Goal: Information Seeking & Learning: Find specific fact

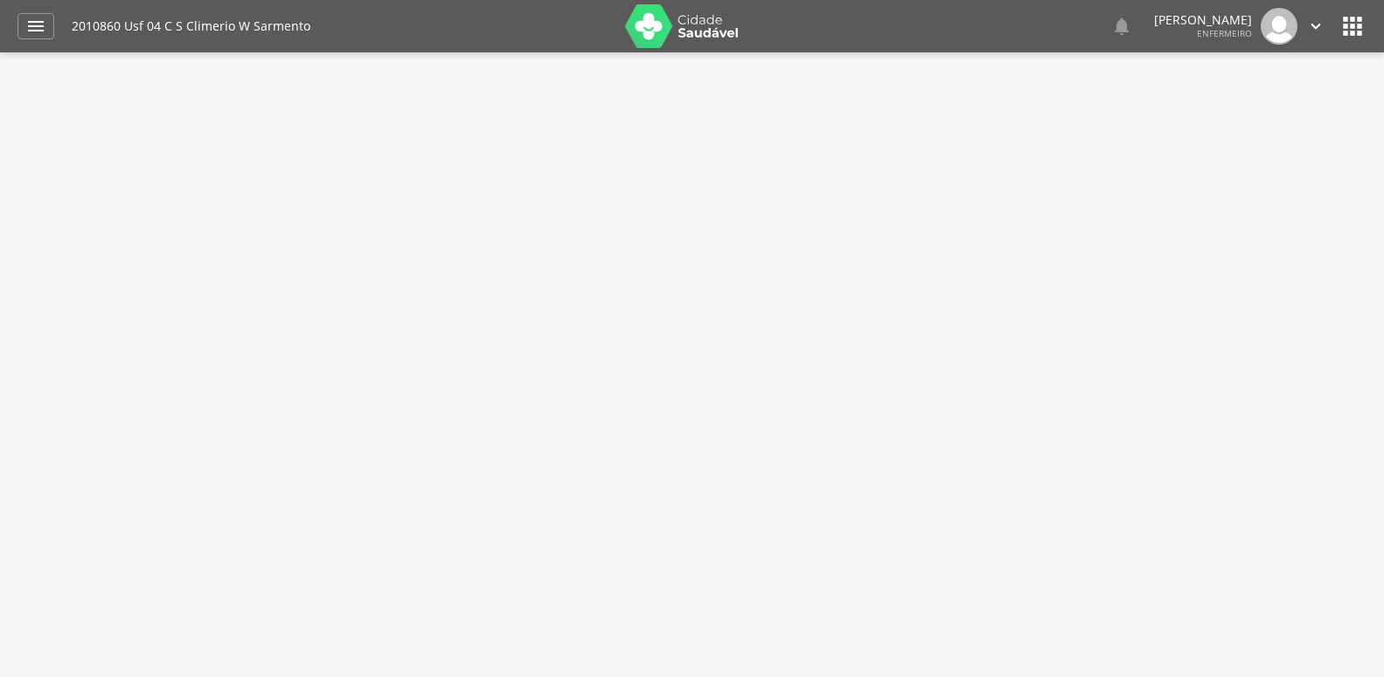
type input "**********"
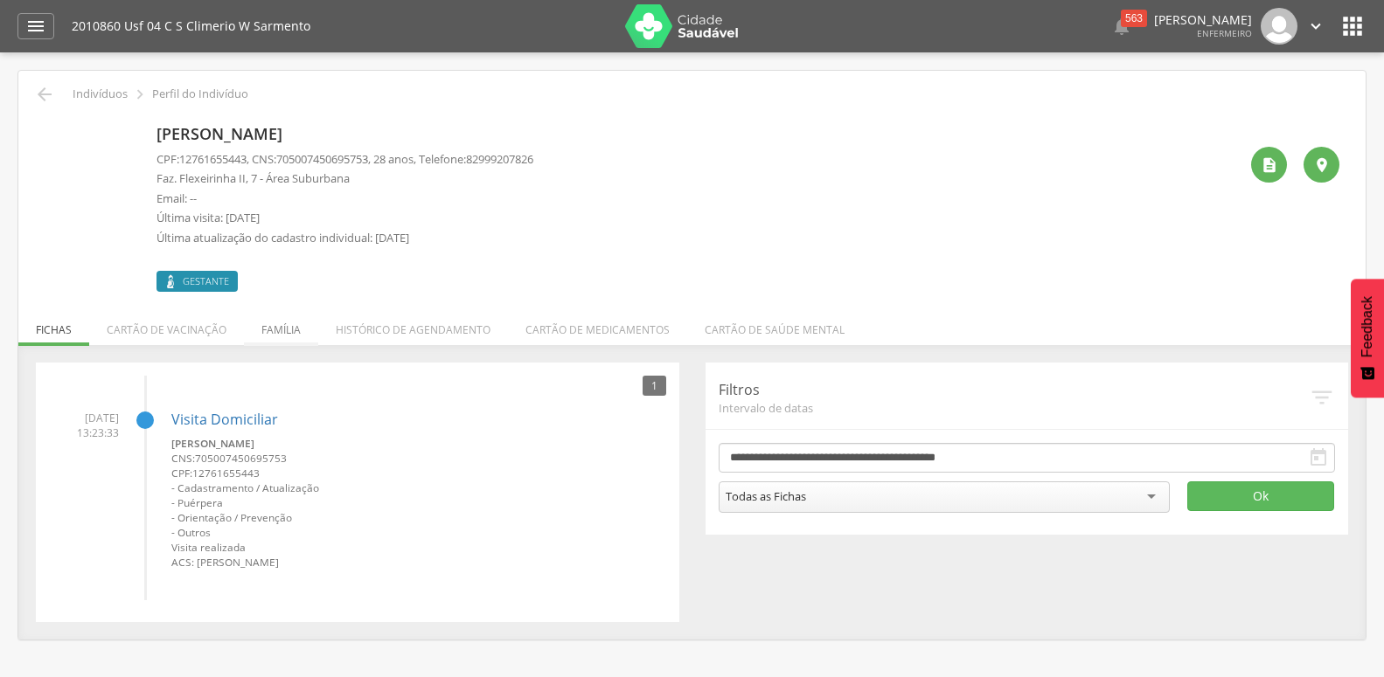
click at [280, 321] on li "Família" at bounding box center [281, 325] width 74 height 41
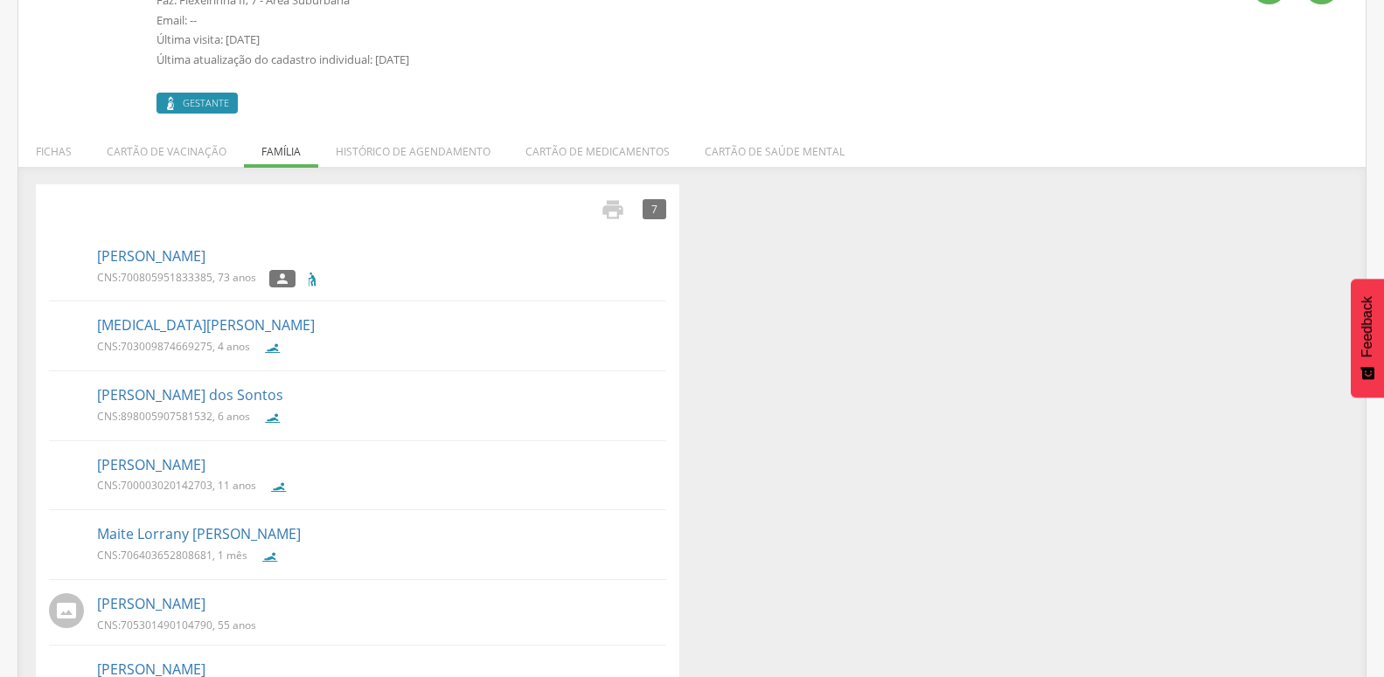
scroll to position [260, 0]
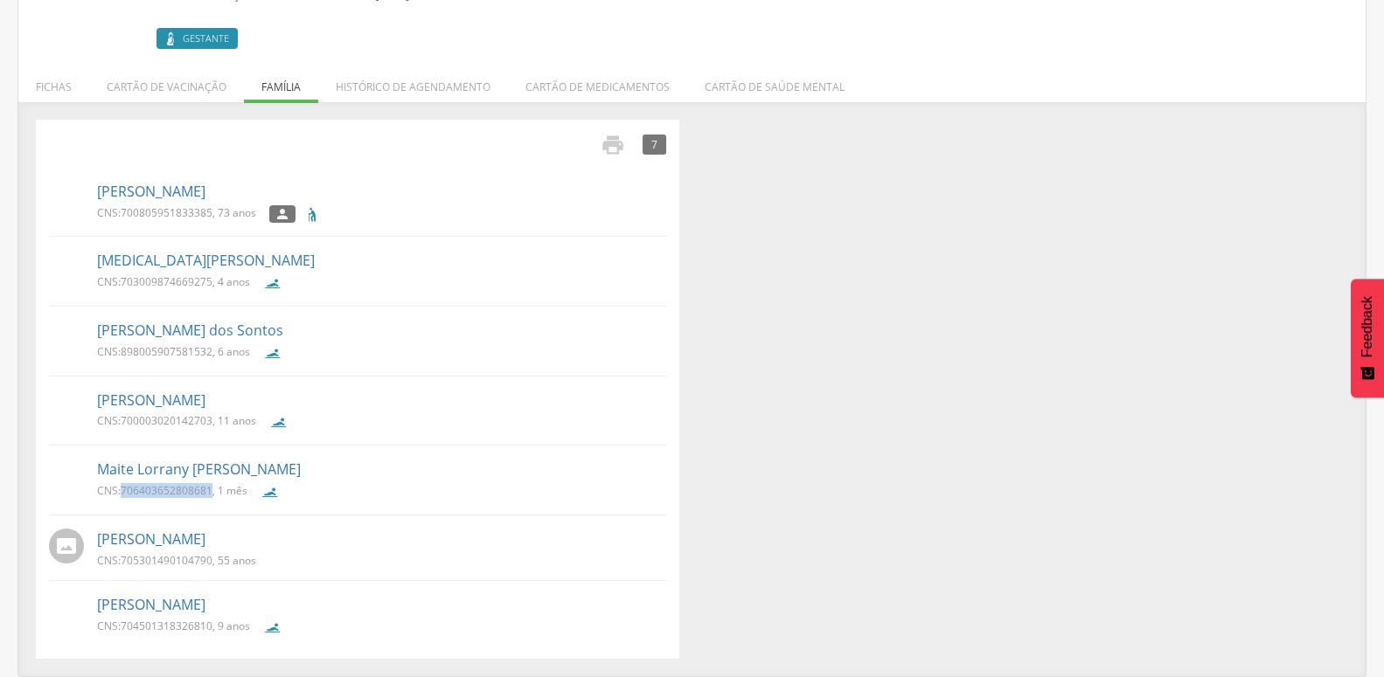
drag, startPoint x: 121, startPoint y: 473, endPoint x: 212, endPoint y: 470, distance: 91.8
click at [212, 483] on p "CNS: 706403652808681 , 1 mês" at bounding box center [172, 490] width 150 height 15
copy p "706403652808681"
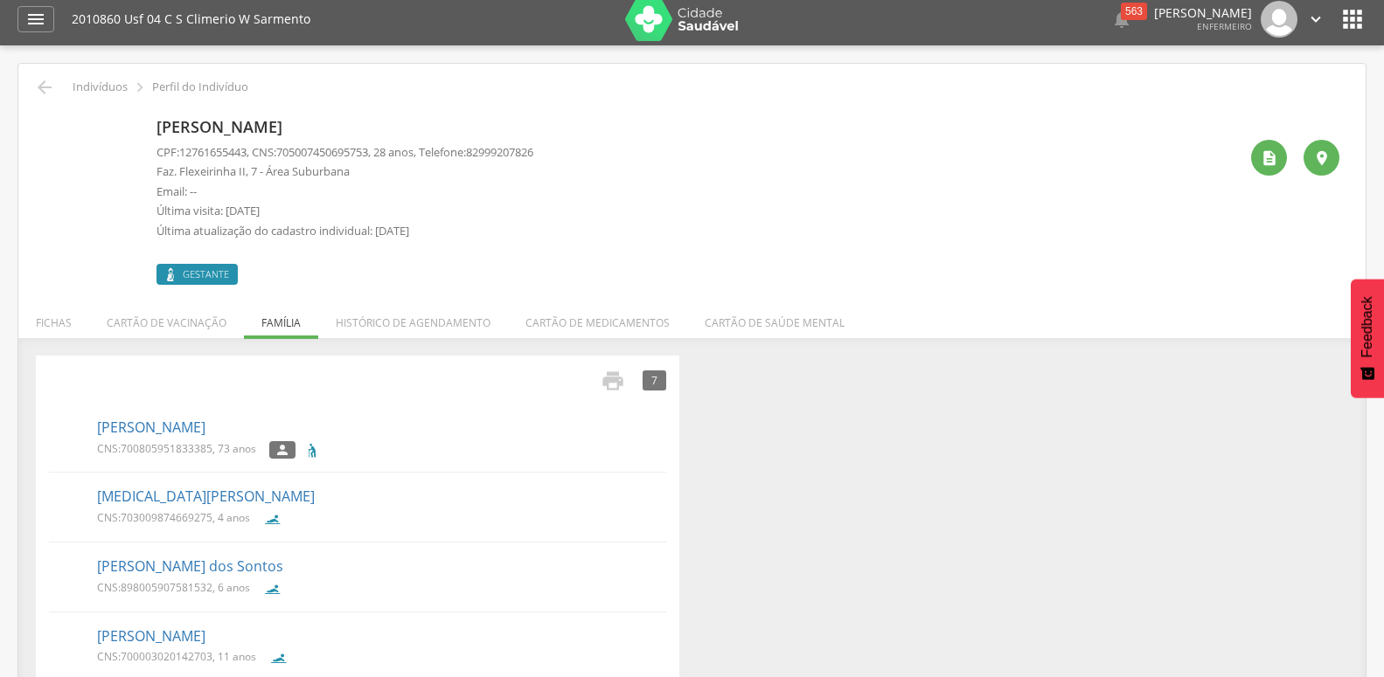
scroll to position [0, 0]
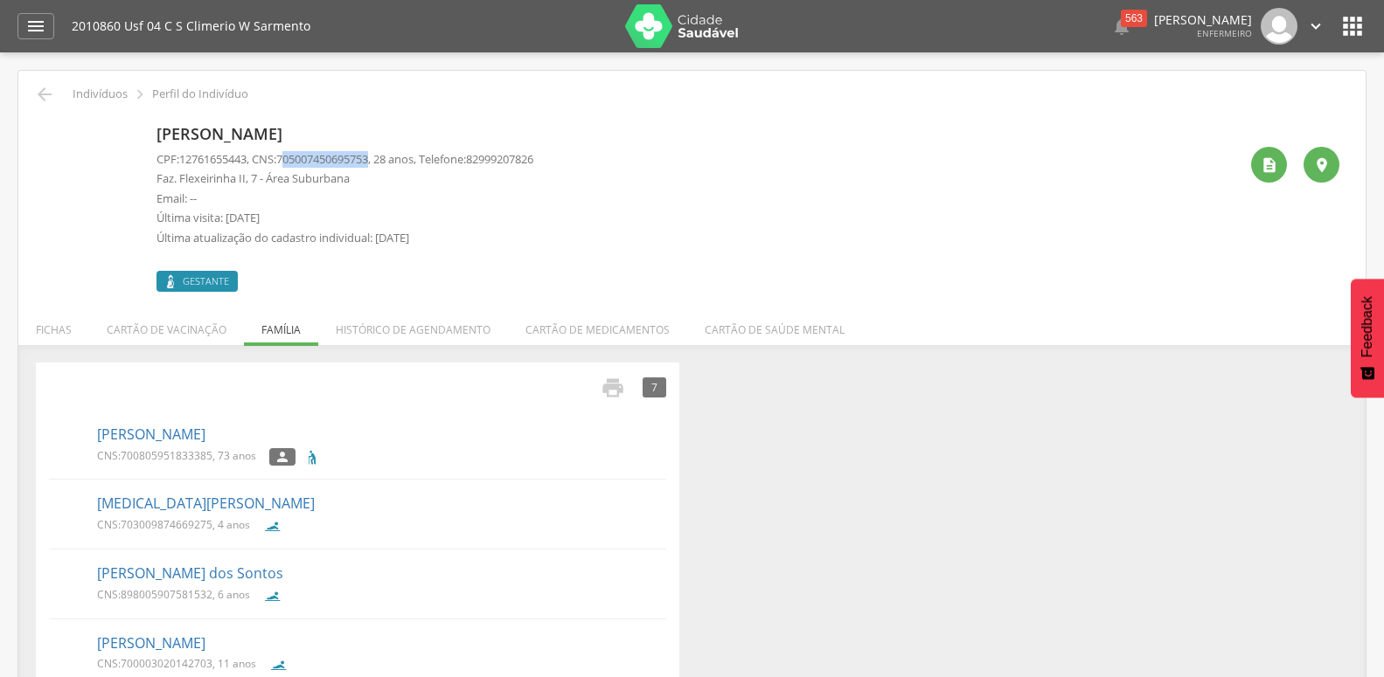
drag, startPoint x: 291, startPoint y: 158, endPoint x: 385, endPoint y: 158, distance: 94.4
click at [385, 158] on p "CPF: 12761655443 , CNS: 705007450695753 , 28 anos, Telefone: 82999207826" at bounding box center [344, 159] width 377 height 17
click at [304, 163] on span "705007450695753" at bounding box center [322, 159] width 92 height 16
drag, startPoint x: 288, startPoint y: 159, endPoint x: 385, endPoint y: 156, distance: 97.1
click at [385, 156] on p "CPF: 12761655443 , CNS: 705007450695753 , 28 anos, Telefone: 82999207826" at bounding box center [344, 159] width 377 height 17
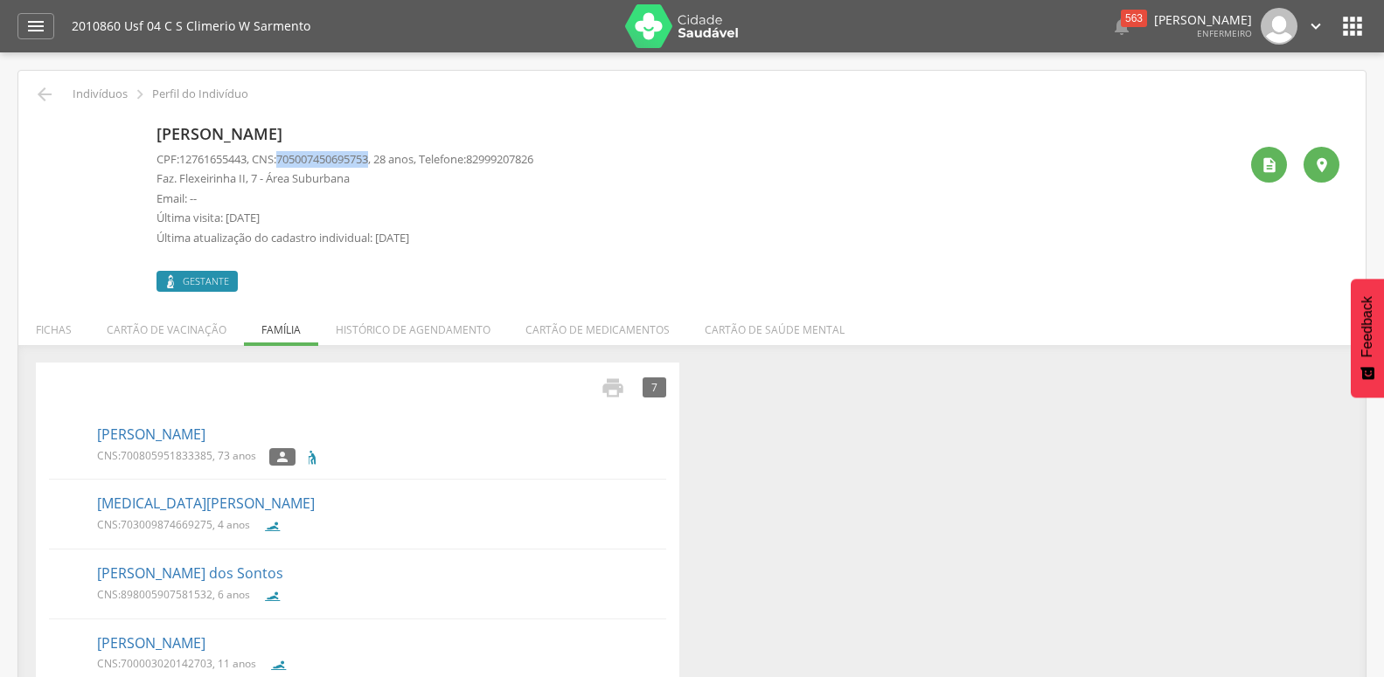
copy span "705007450695753"
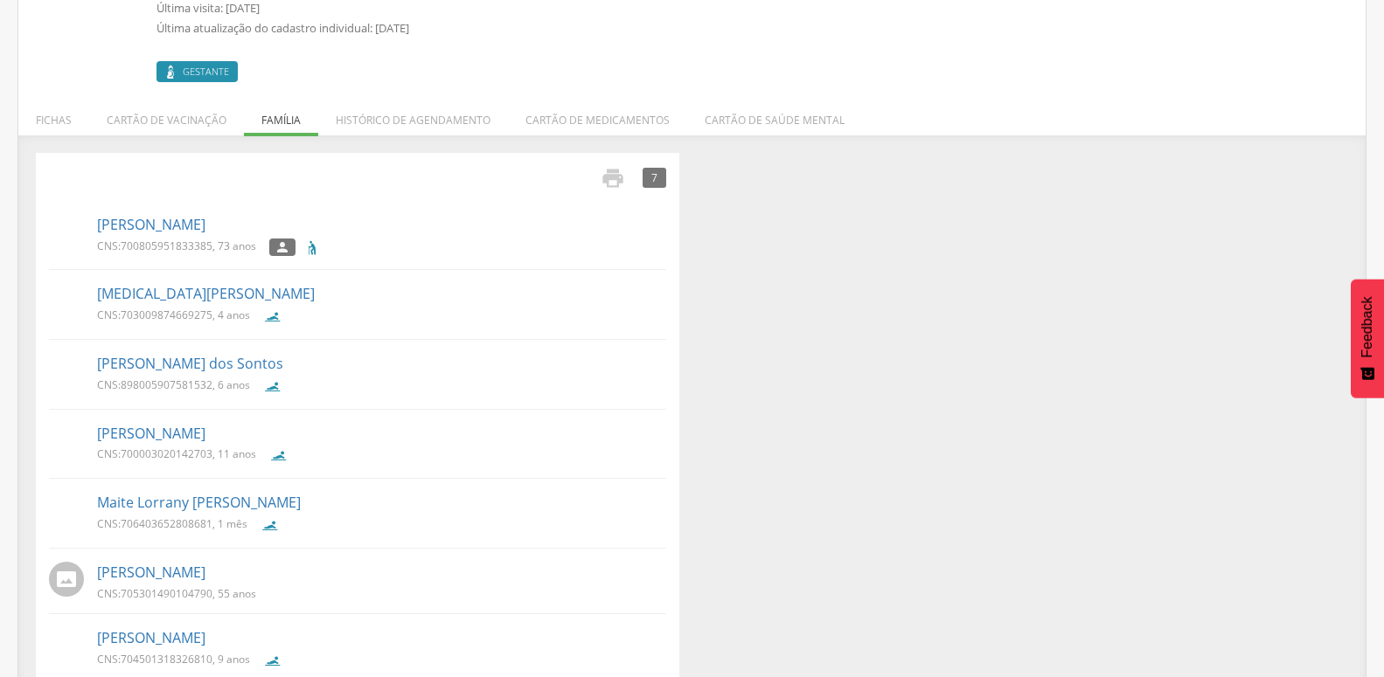
scroll to position [260, 0]
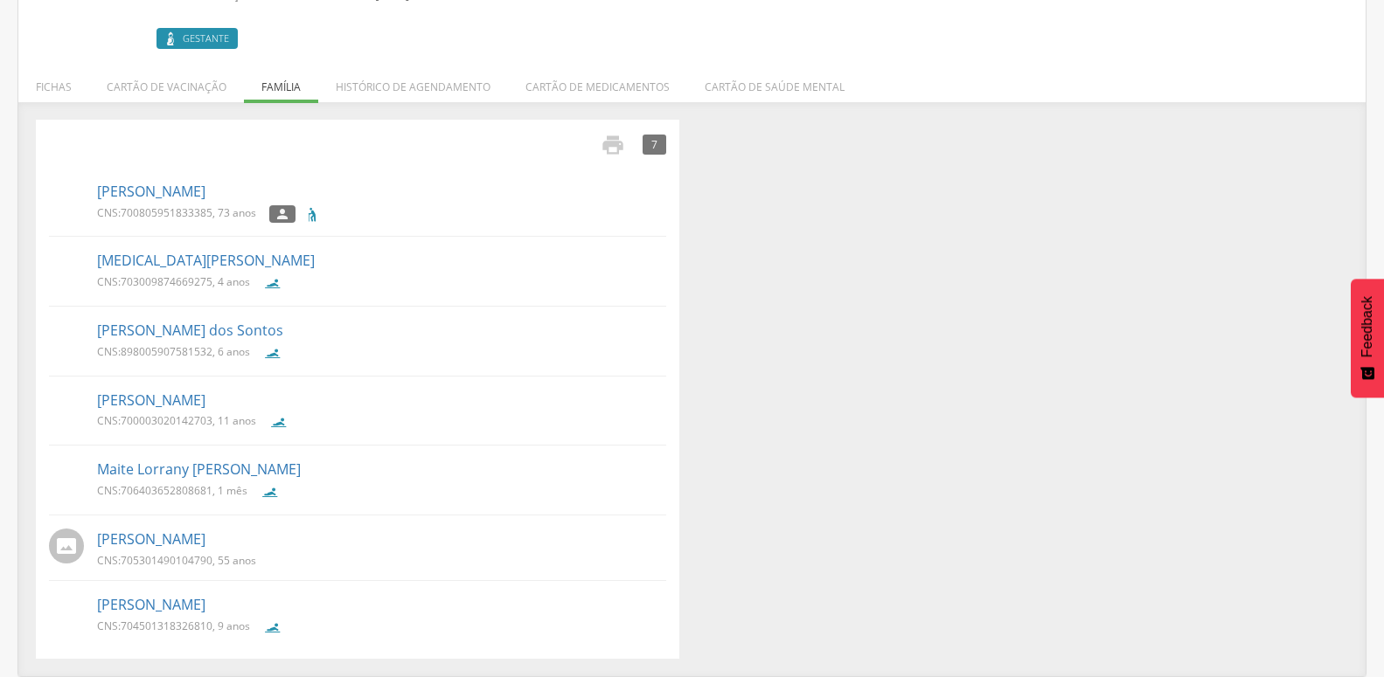
drag, startPoint x: 121, startPoint y: 472, endPoint x: 212, endPoint y: 472, distance: 90.9
click at [212, 483] on p "CNS: 706403652808681 , 1 mês" at bounding box center [172, 490] width 150 height 15
copy p "706403652808681"
click at [296, 460] on link "Maite Lorrany Conceicao dos Santos" at bounding box center [199, 470] width 204 height 20
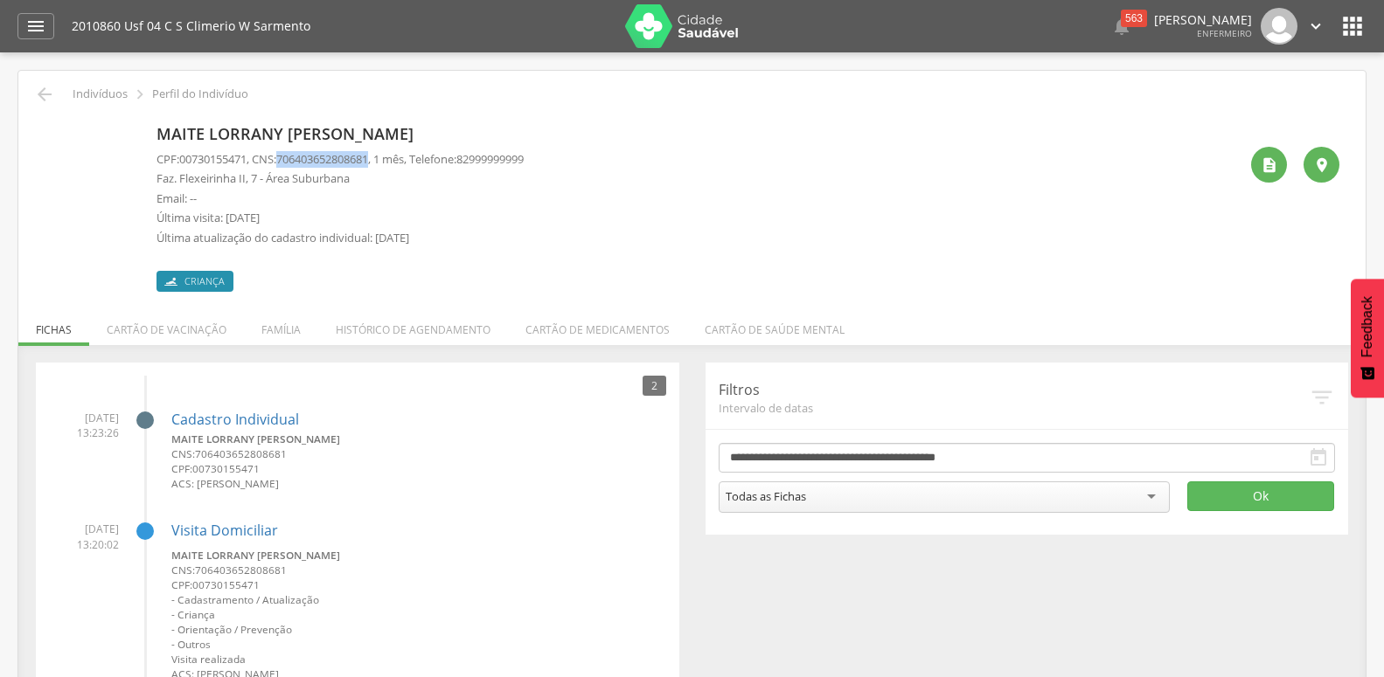
drag, startPoint x: 286, startPoint y: 158, endPoint x: 384, endPoint y: 155, distance: 98.0
click at [384, 155] on p "CPF: 00730155471 , CNS: 706403652808681 , 1 mês, Telefone: 82999999999" at bounding box center [339, 159] width 367 height 17
copy p "706403652808681"
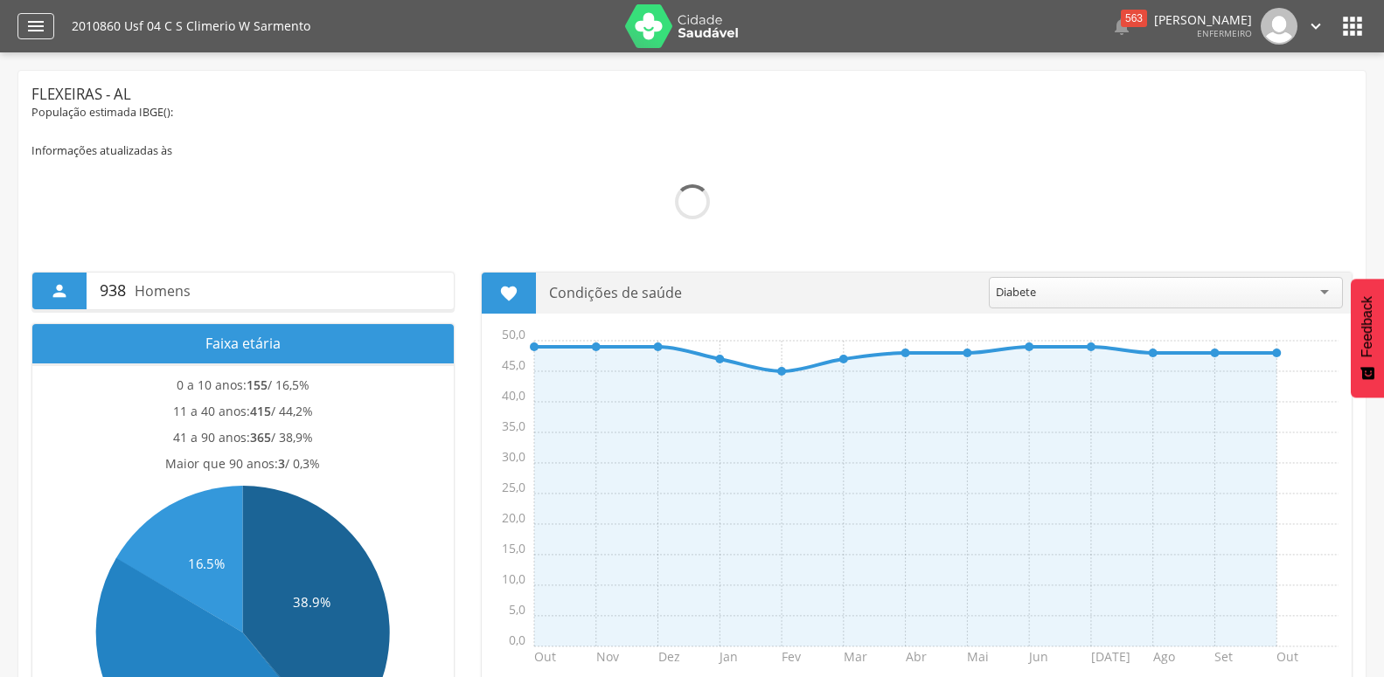
click at [45, 23] on icon "" at bounding box center [35, 26] width 21 height 21
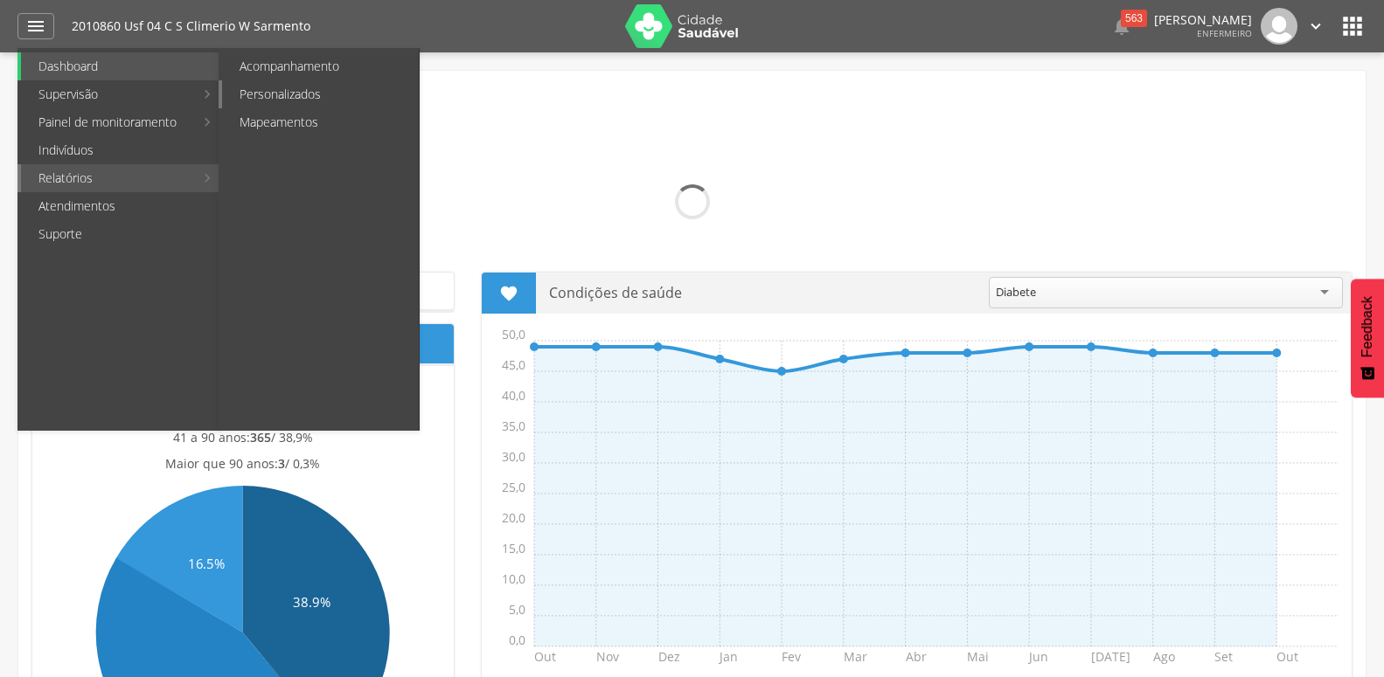
click at [286, 106] on link "Personalizados" at bounding box center [320, 94] width 197 height 28
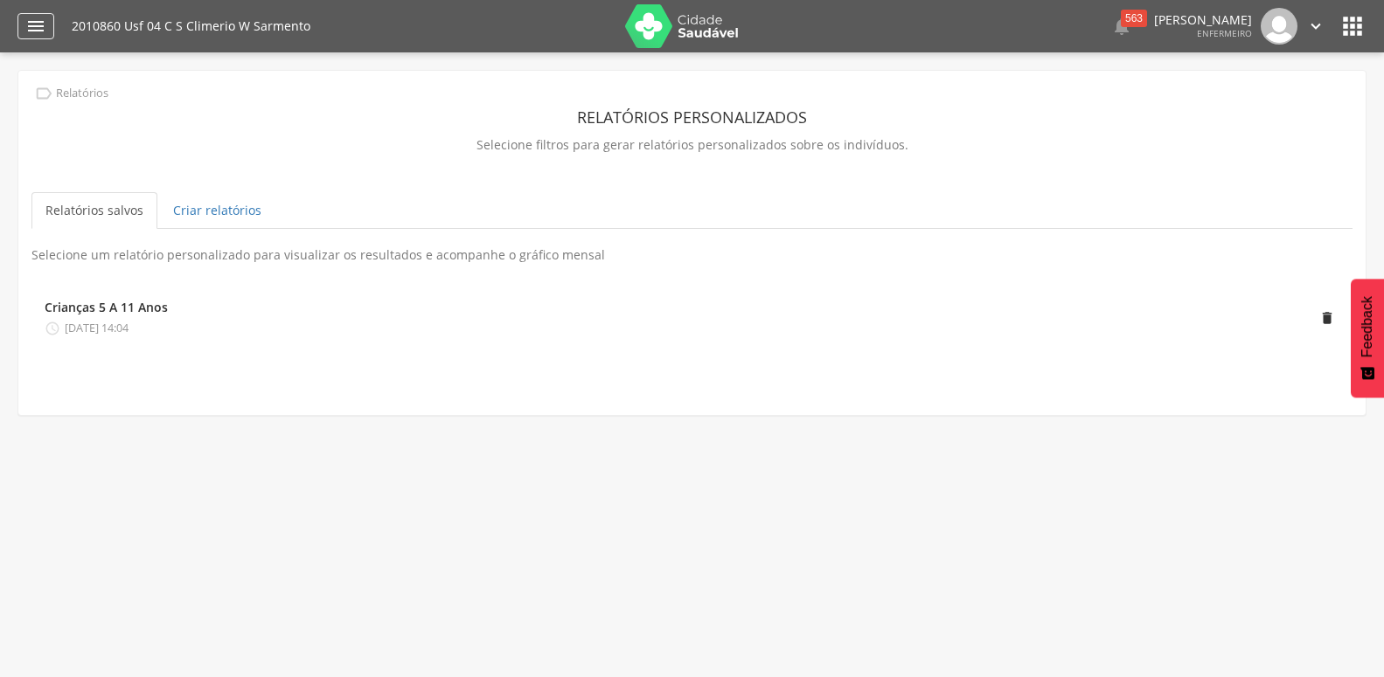
click at [47, 28] on div "" at bounding box center [35, 26] width 37 height 26
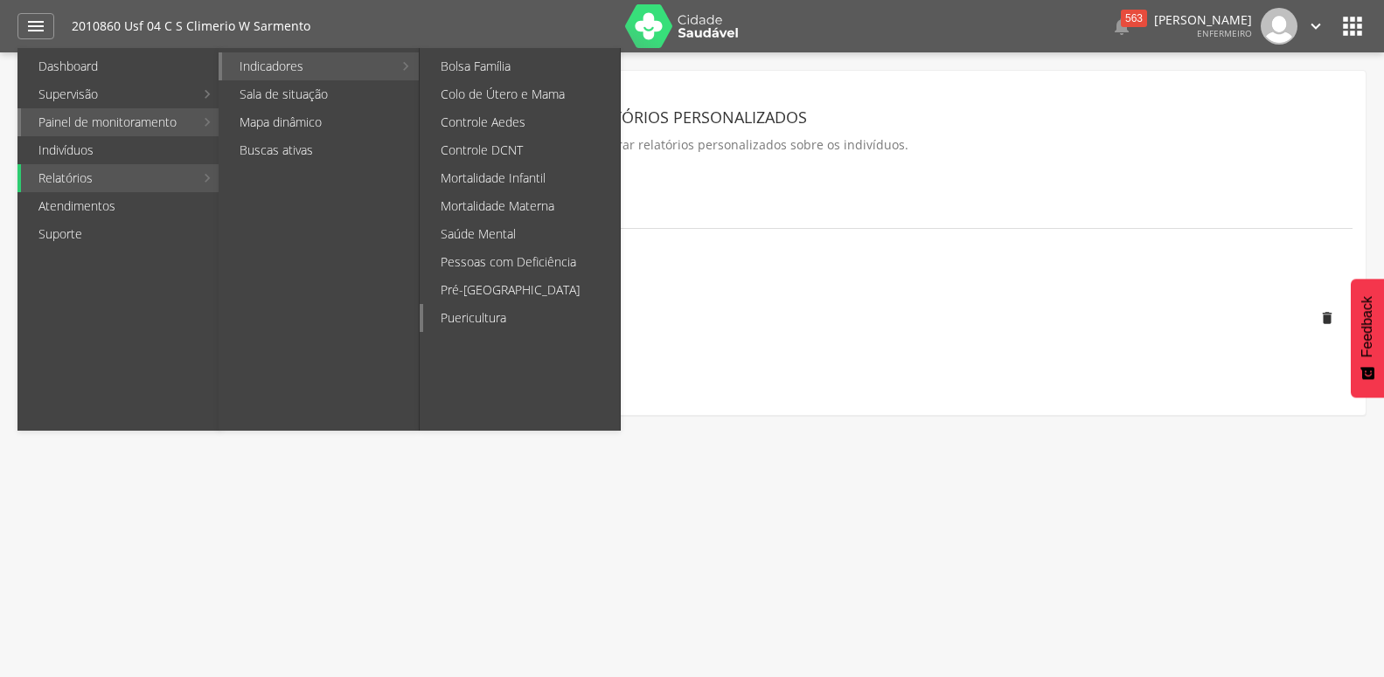
click at [487, 316] on link "Puericultura" at bounding box center [521, 318] width 197 height 28
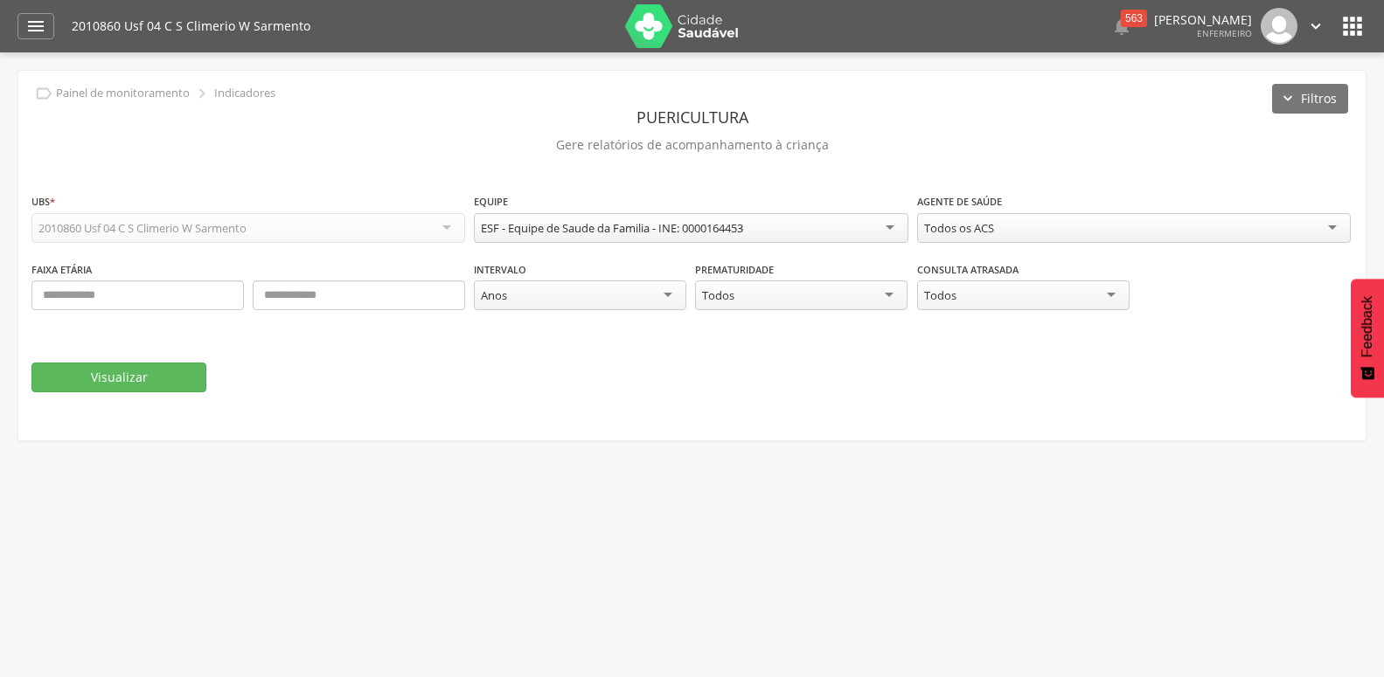
click at [574, 295] on div "Anos" at bounding box center [580, 296] width 212 height 30
click at [531, 343] on fieldset "**********" at bounding box center [691, 292] width 1321 height 200
click at [86, 295] on input "text" at bounding box center [137, 296] width 212 height 30
type input "*"
click at [385, 301] on input "text" at bounding box center [359, 296] width 212 height 30
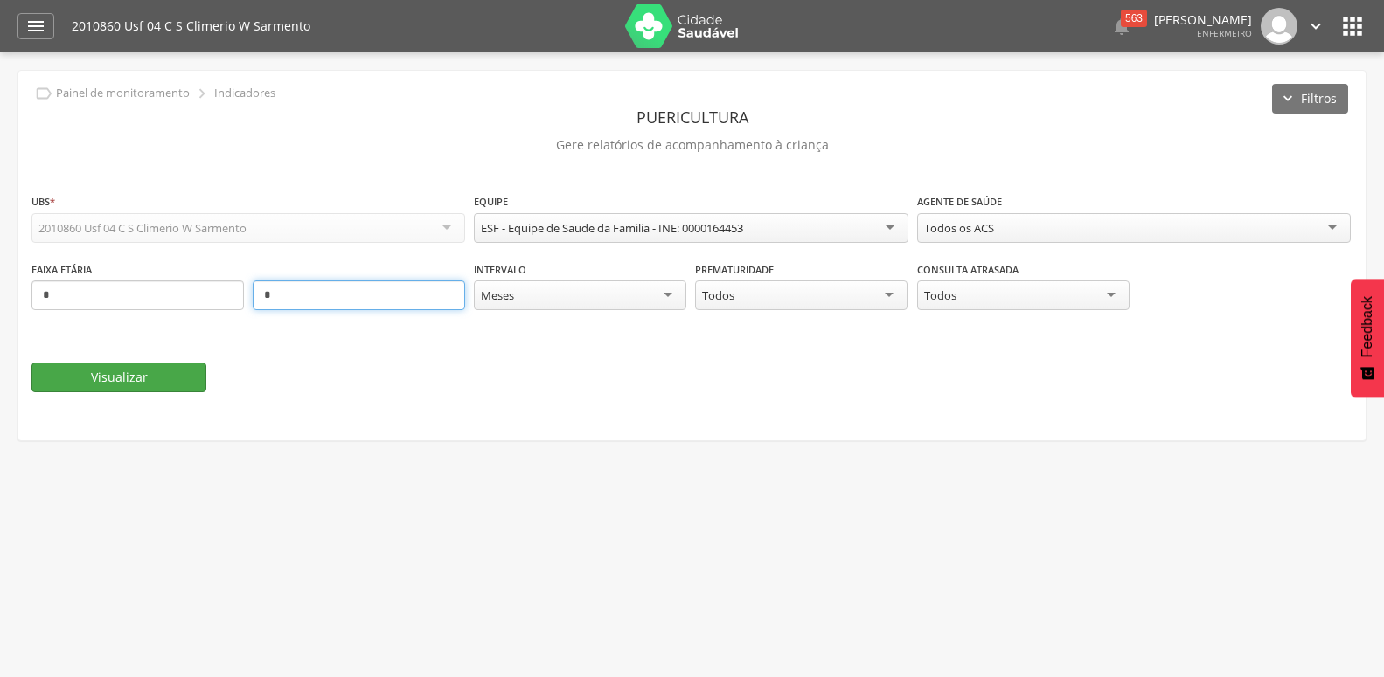
type input "*"
click at [155, 376] on button "Visualizar" at bounding box center [118, 378] width 175 height 30
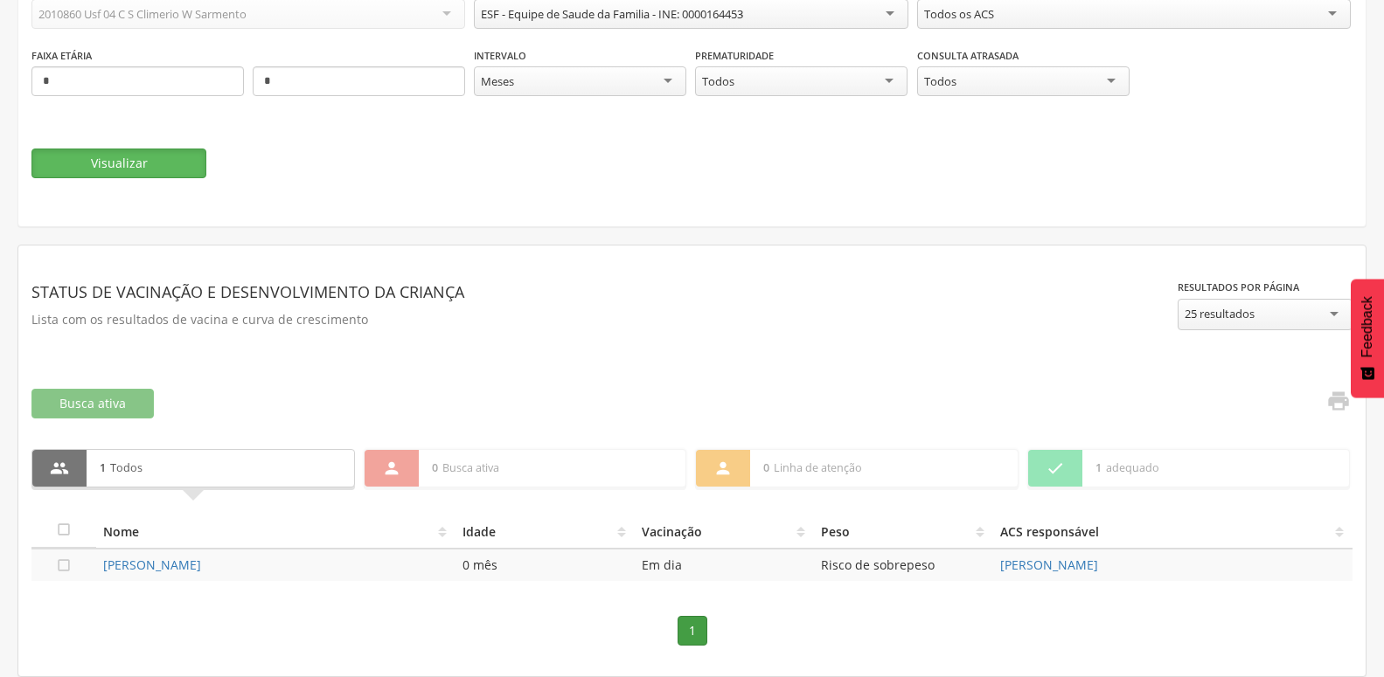
scroll to position [232, 0]
click at [201, 557] on link "[PERSON_NAME]" at bounding box center [152, 565] width 98 height 17
type input "**********"
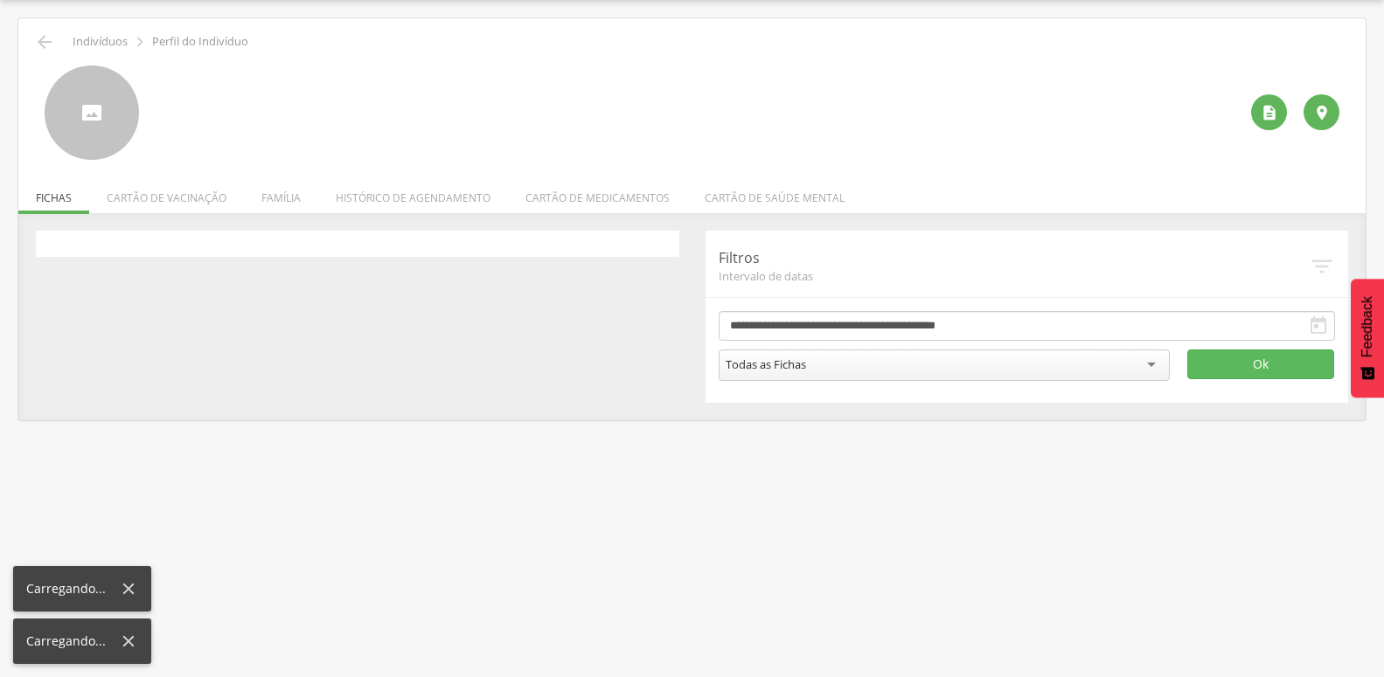
scroll to position [52, 0]
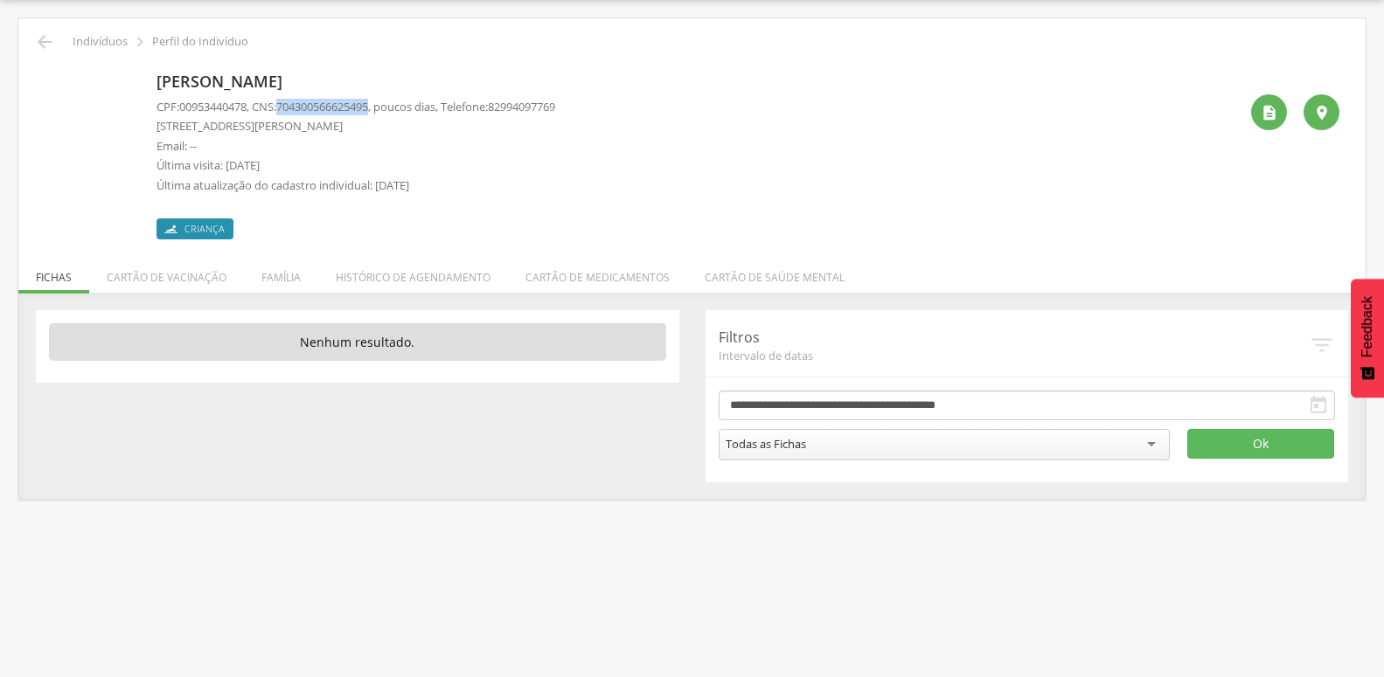
drag, startPoint x: 288, startPoint y: 112, endPoint x: 385, endPoint y: 113, distance: 97.9
click at [385, 113] on p "CPF: 00953440478 , CNS: 704300566625495 , poucos dias, Telefone: [PHONE_NUMBER]" at bounding box center [355, 107] width 399 height 17
copy span "704300566625495"
click at [56, 41] on div " Voltar Indivíduos  Perfil do Indivíduo" at bounding box center [691, 41] width 1321 height 21
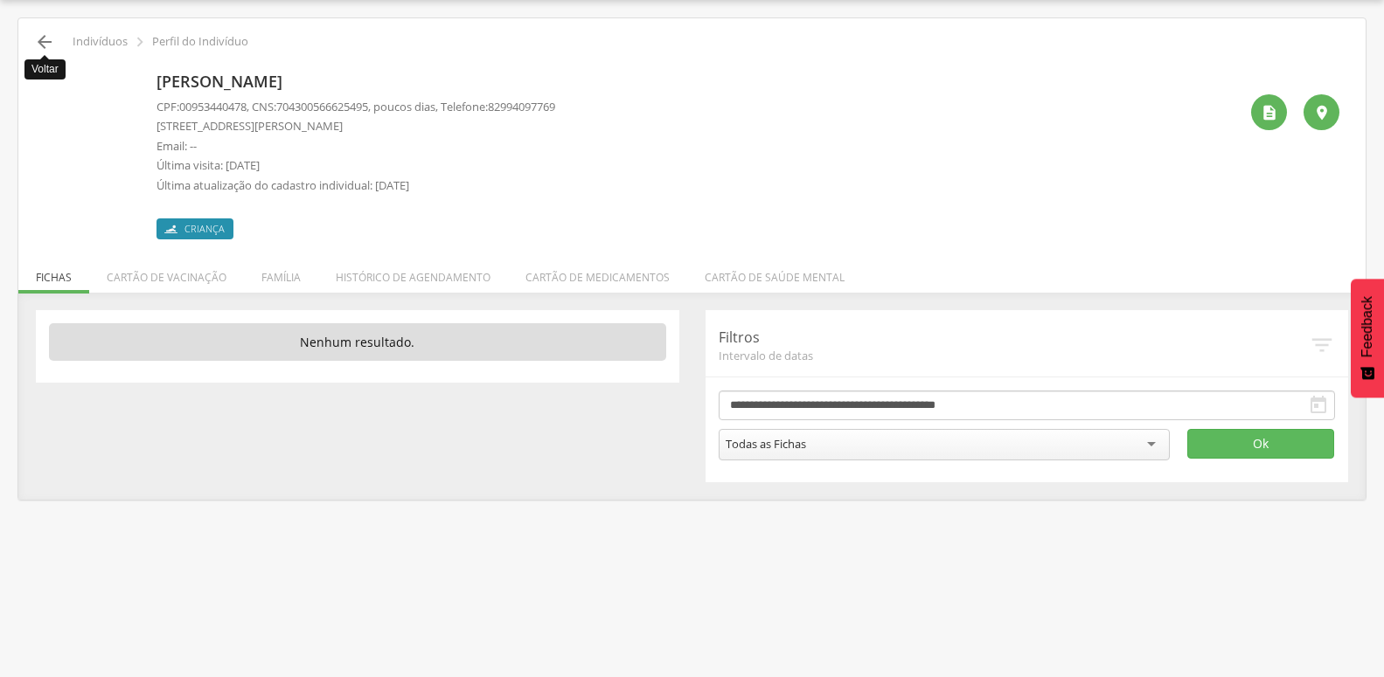
click at [43, 48] on icon "" at bounding box center [44, 41] width 21 height 21
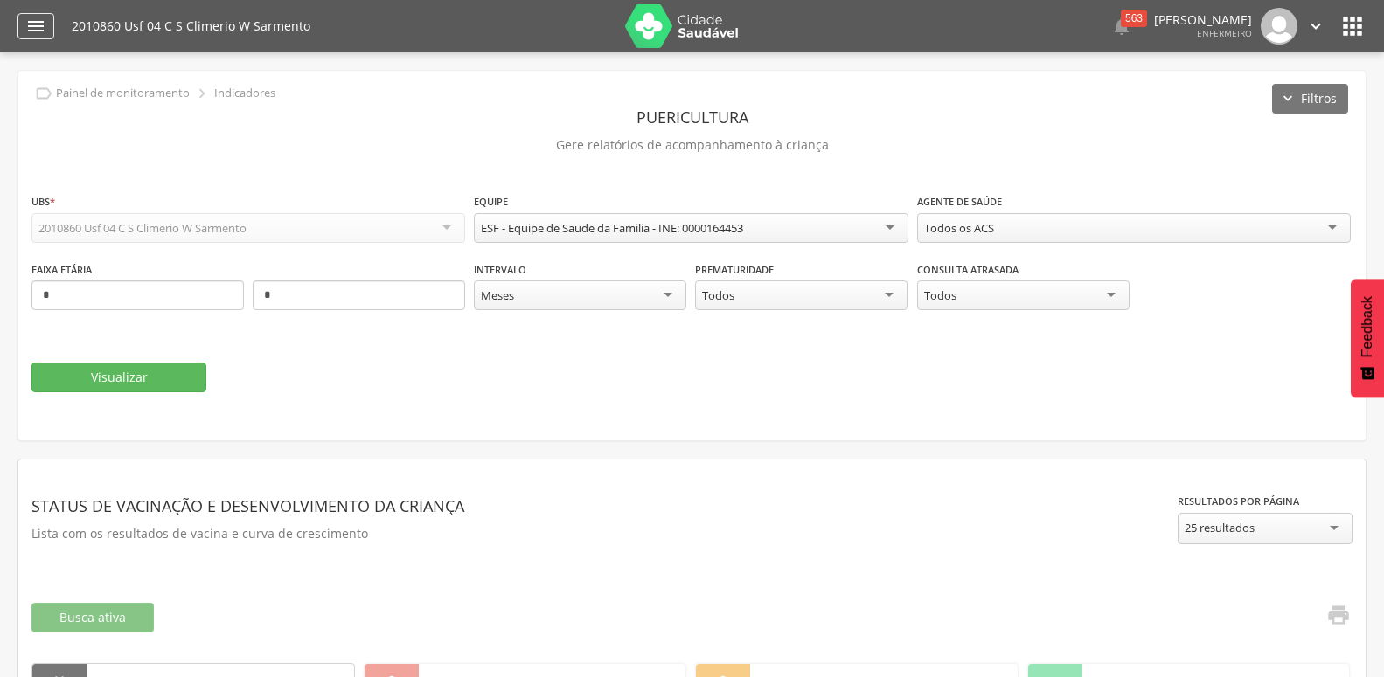
click at [33, 15] on div "" at bounding box center [35, 26] width 37 height 26
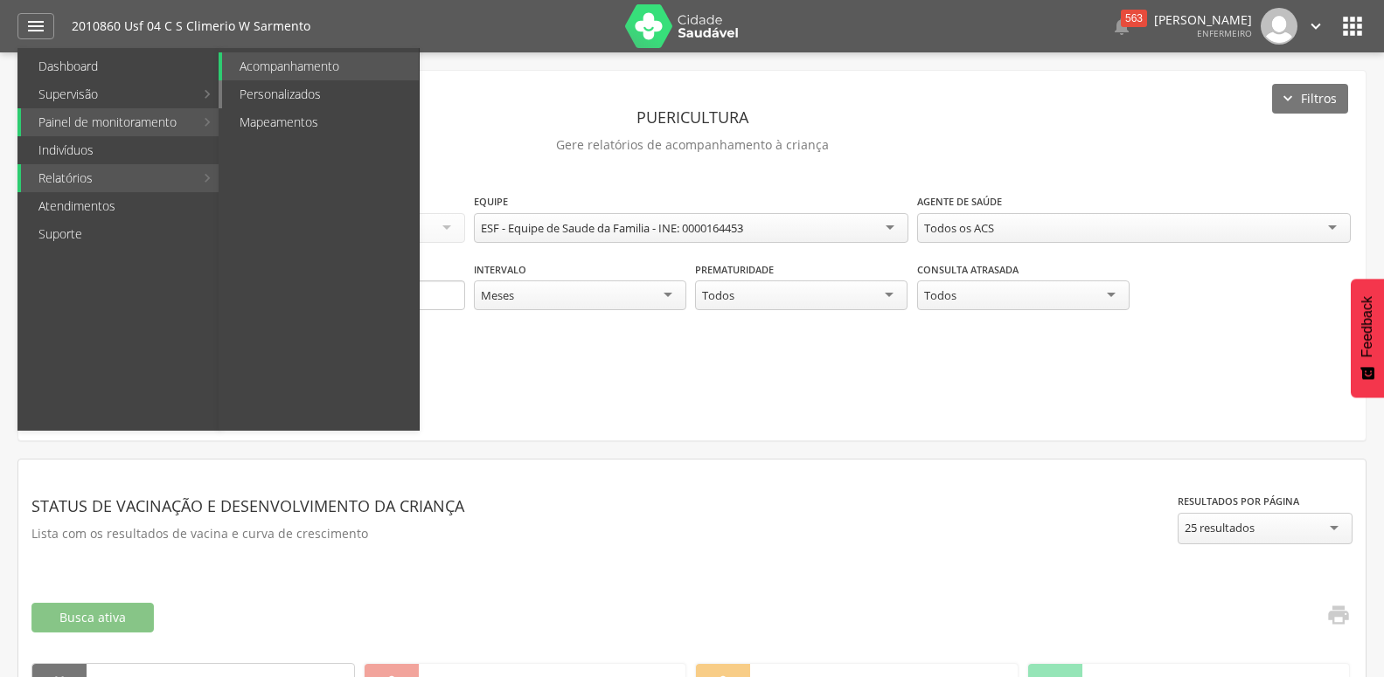
click at [253, 98] on link "Personalizados" at bounding box center [320, 94] width 197 height 28
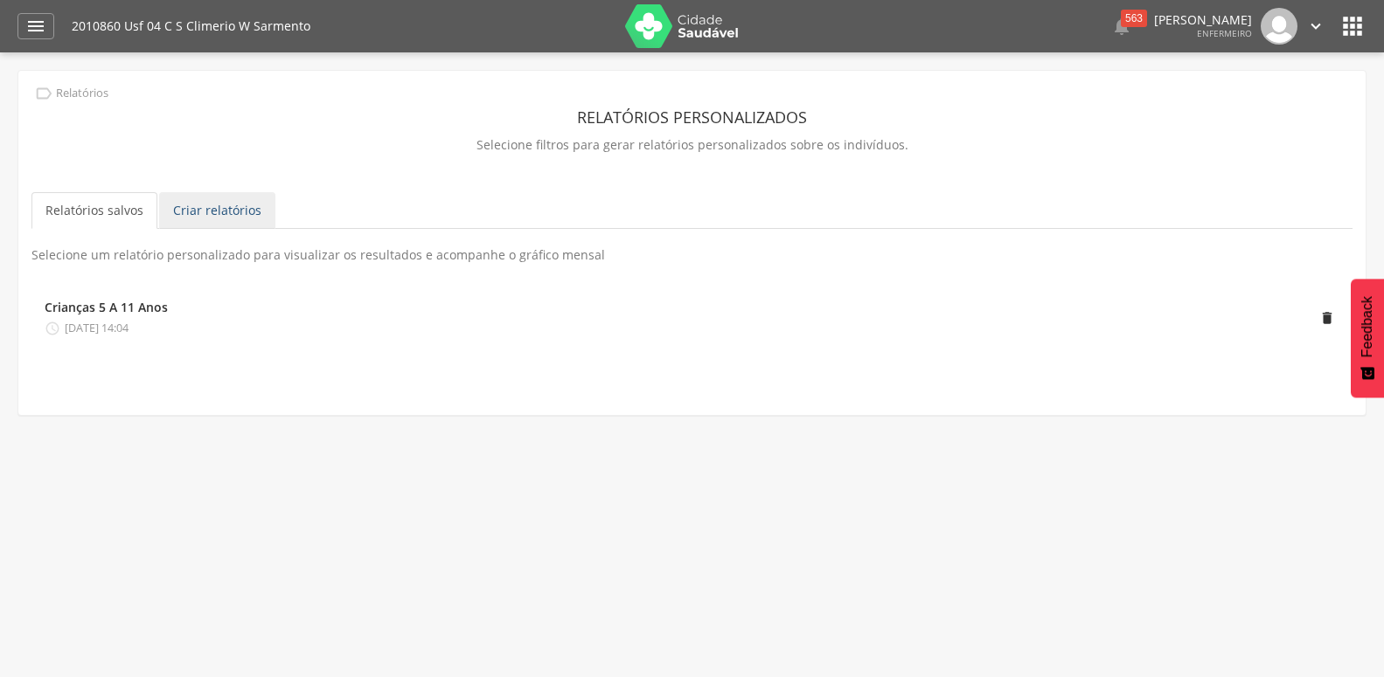
click at [222, 219] on link "Criar relatórios" at bounding box center [217, 210] width 116 height 37
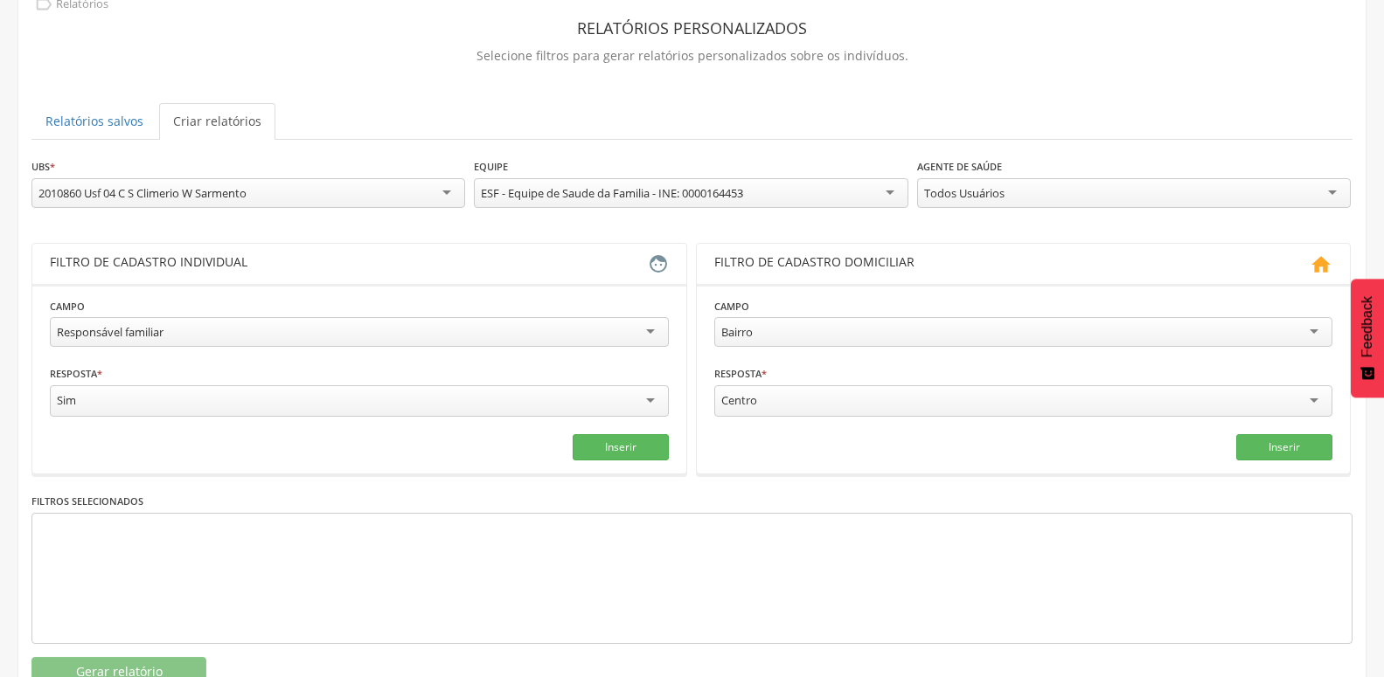
scroll to position [163, 0]
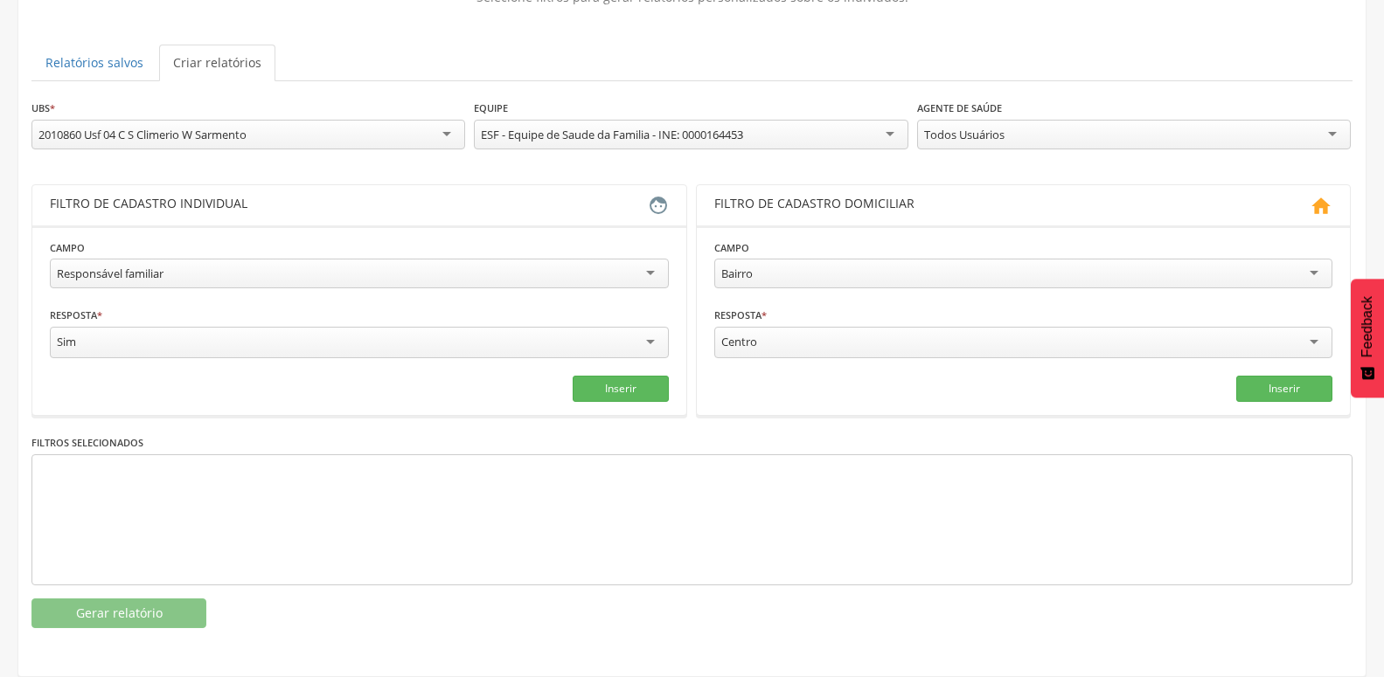
click at [400, 266] on div "Responsável familiar" at bounding box center [359, 274] width 619 height 30
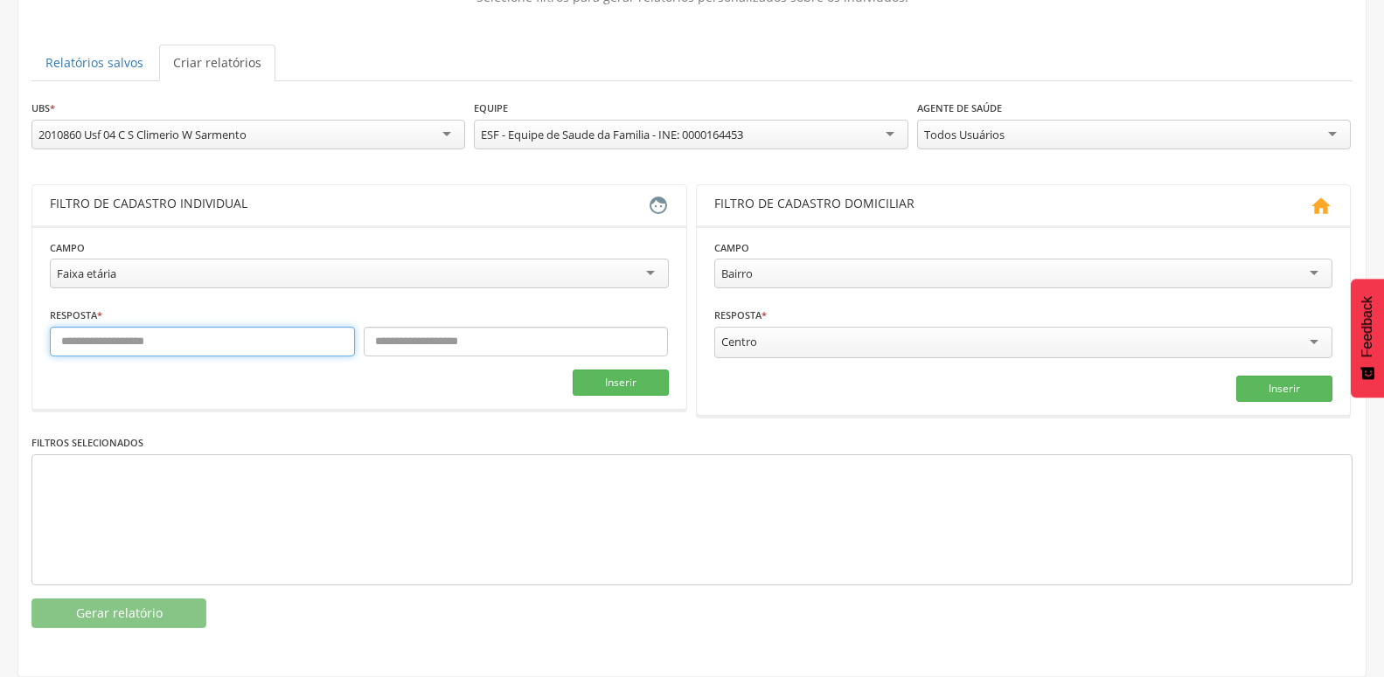
click at [140, 327] on input "text" at bounding box center [202, 342] width 305 height 30
type input "*"
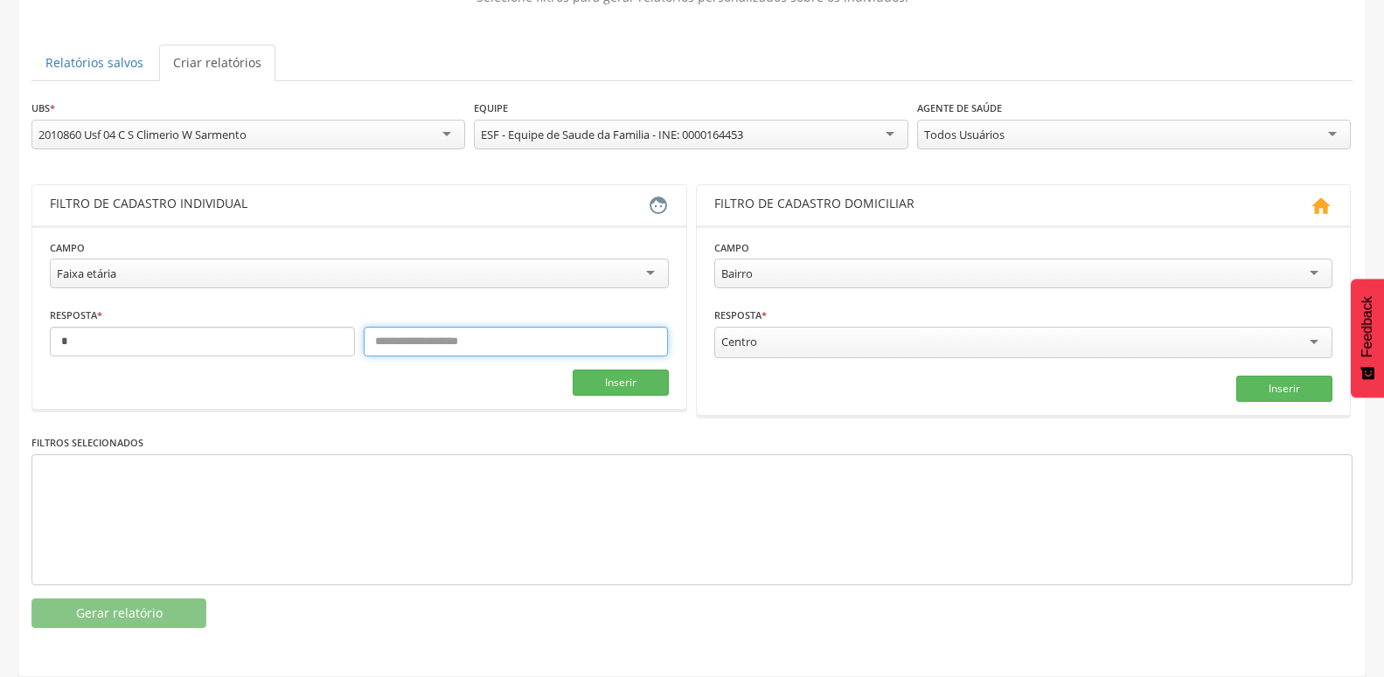
click at [396, 329] on input "text" at bounding box center [516, 342] width 305 height 30
type input "*"
click at [306, 259] on div "Faixa etária" at bounding box center [359, 274] width 619 height 30
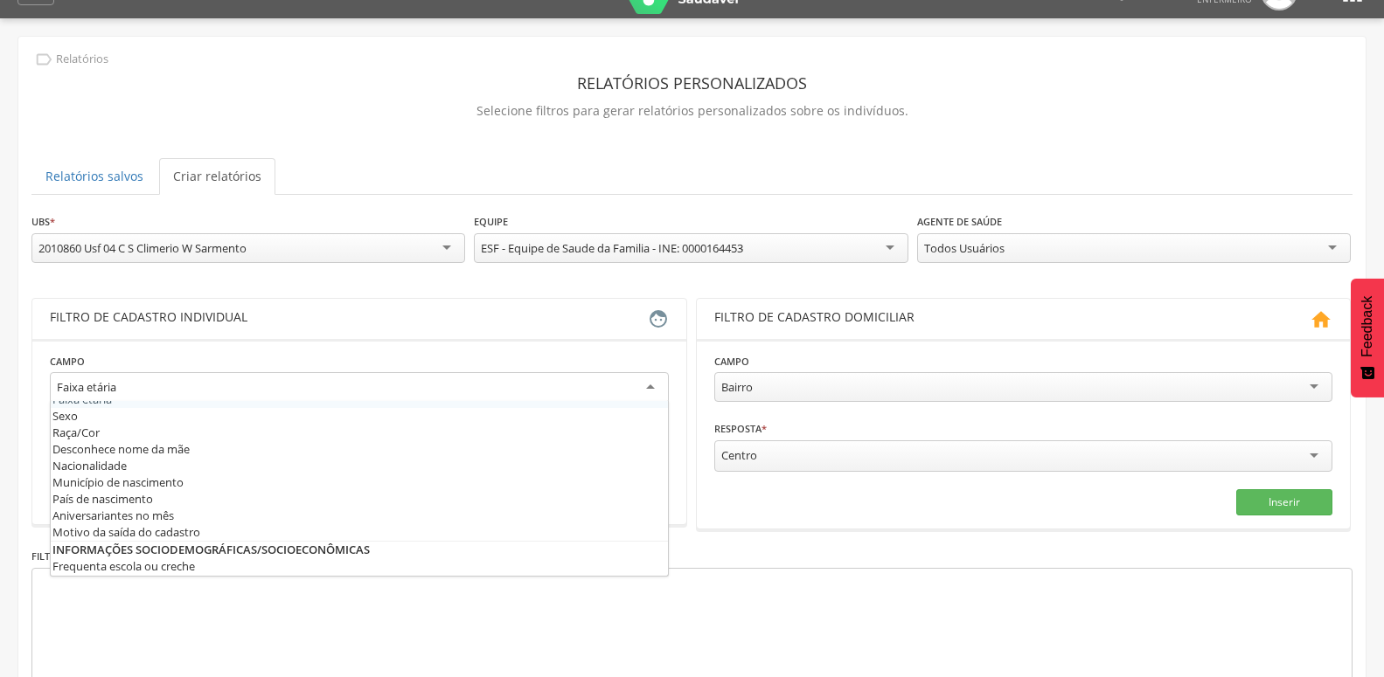
scroll to position [0, 0]
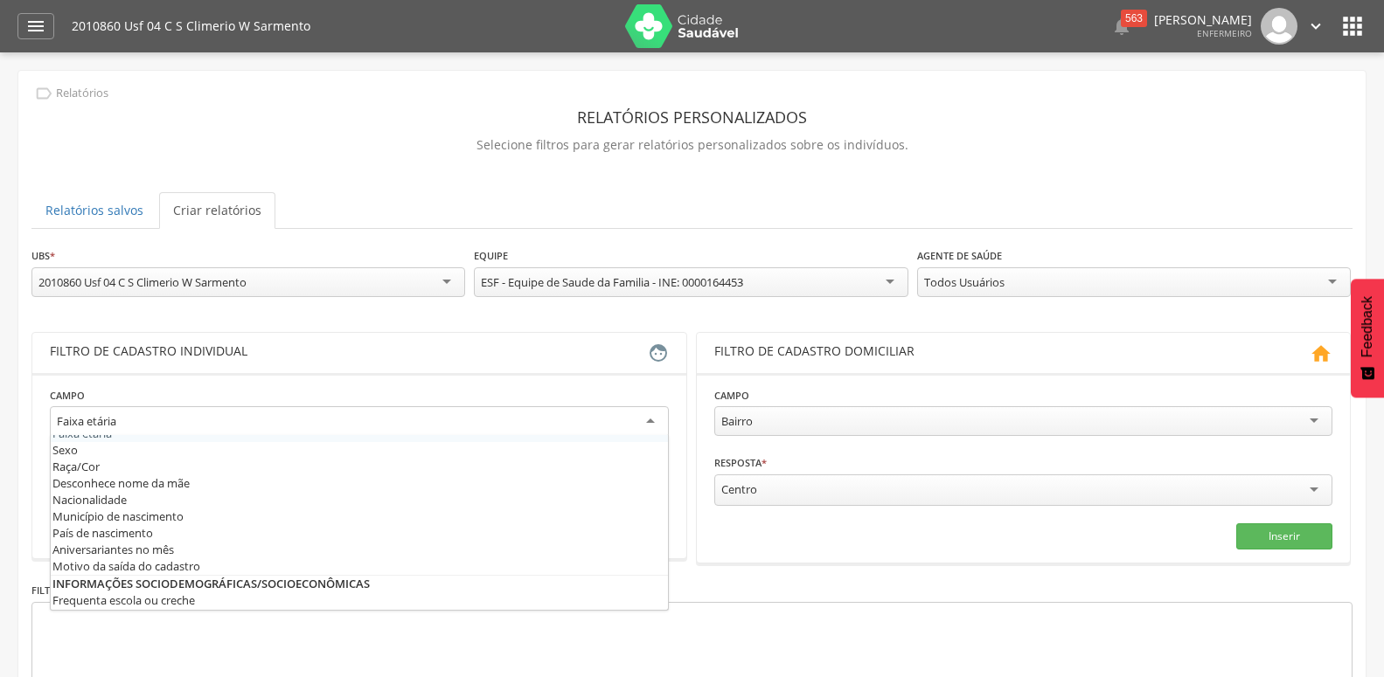
click at [1353, 24] on icon "" at bounding box center [1352, 26] width 28 height 28
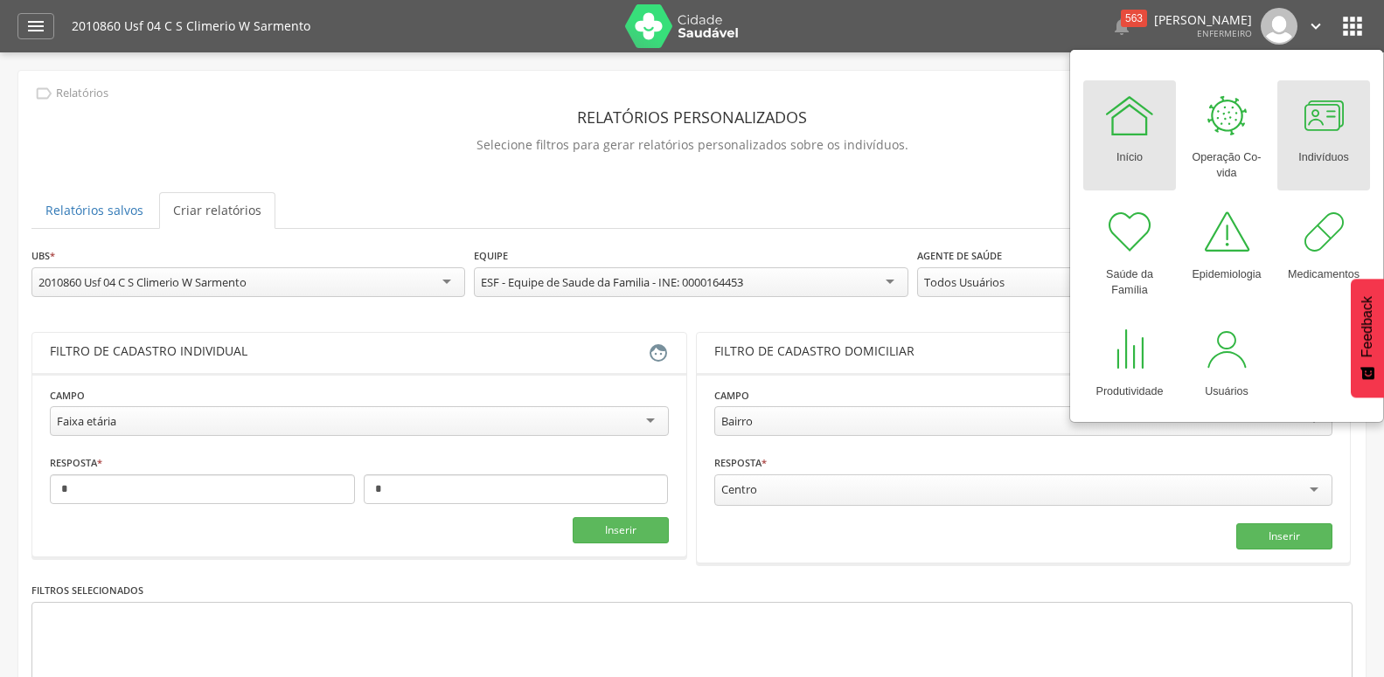
click at [1329, 123] on div at bounding box center [1323, 115] width 52 height 52
